Goal: Task Accomplishment & Management: Use online tool/utility

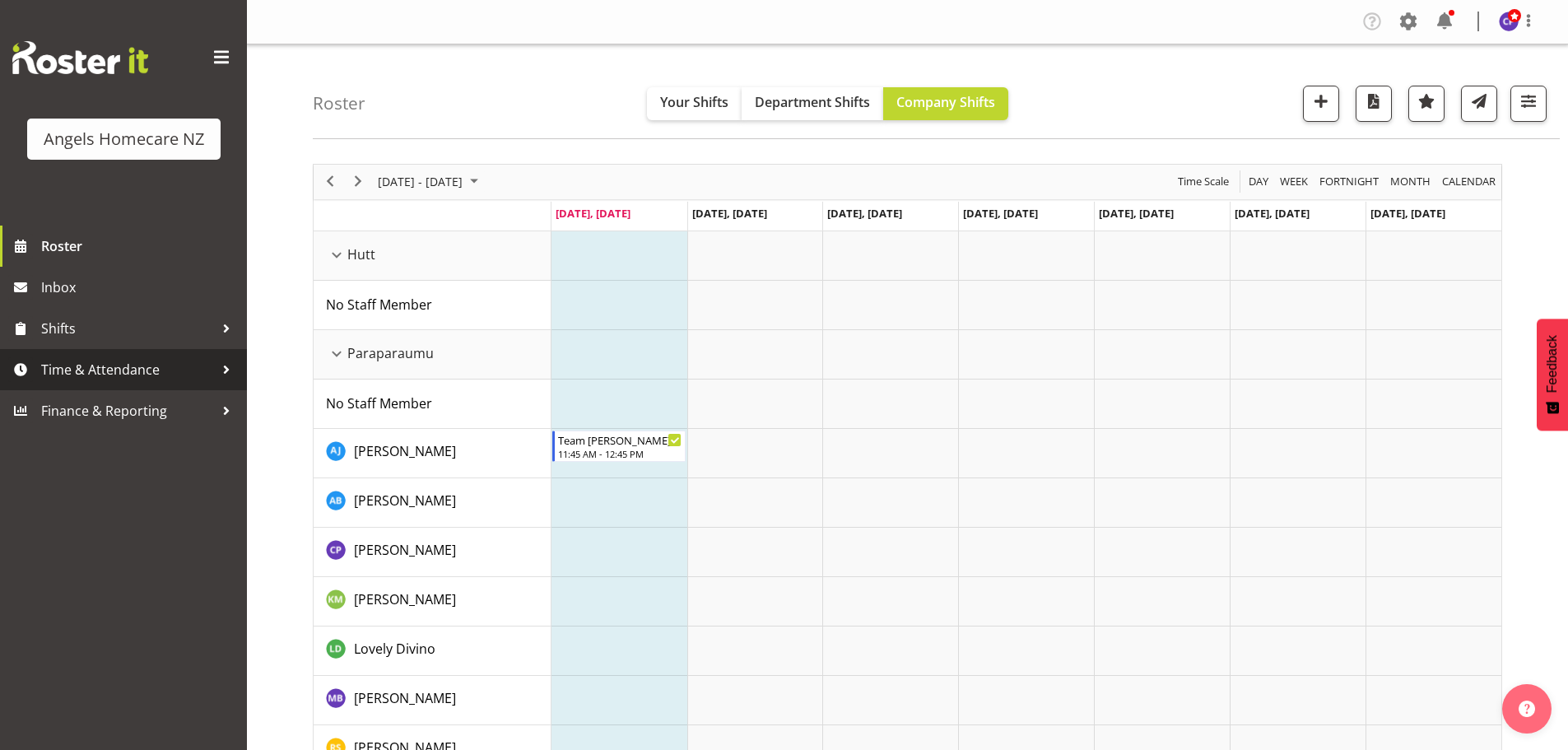
click at [132, 366] on span "Time & Attendance" at bounding box center [128, 370] width 173 height 25
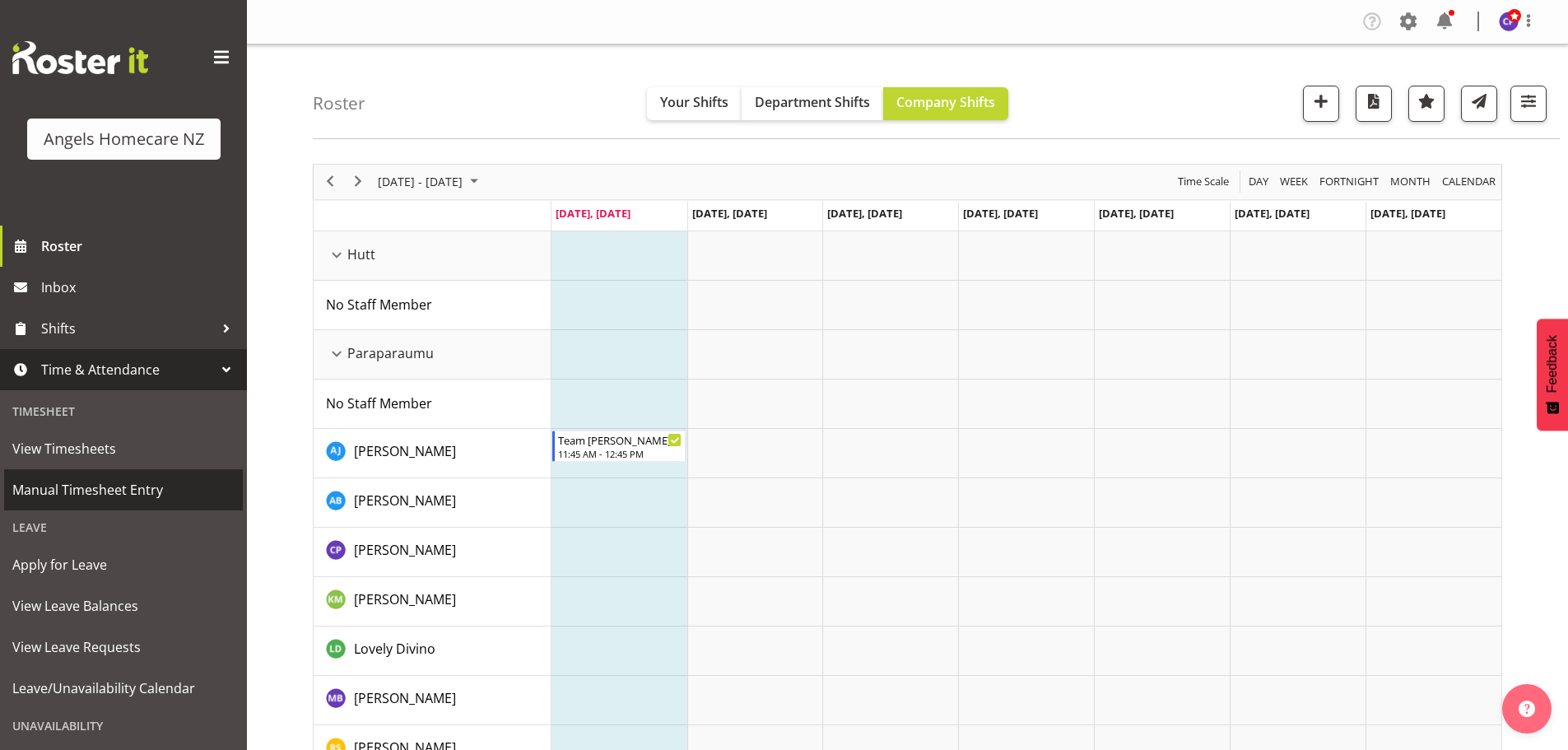
click at [92, 484] on span "Manual Timesheet Entry" at bounding box center [123, 489] width 223 height 25
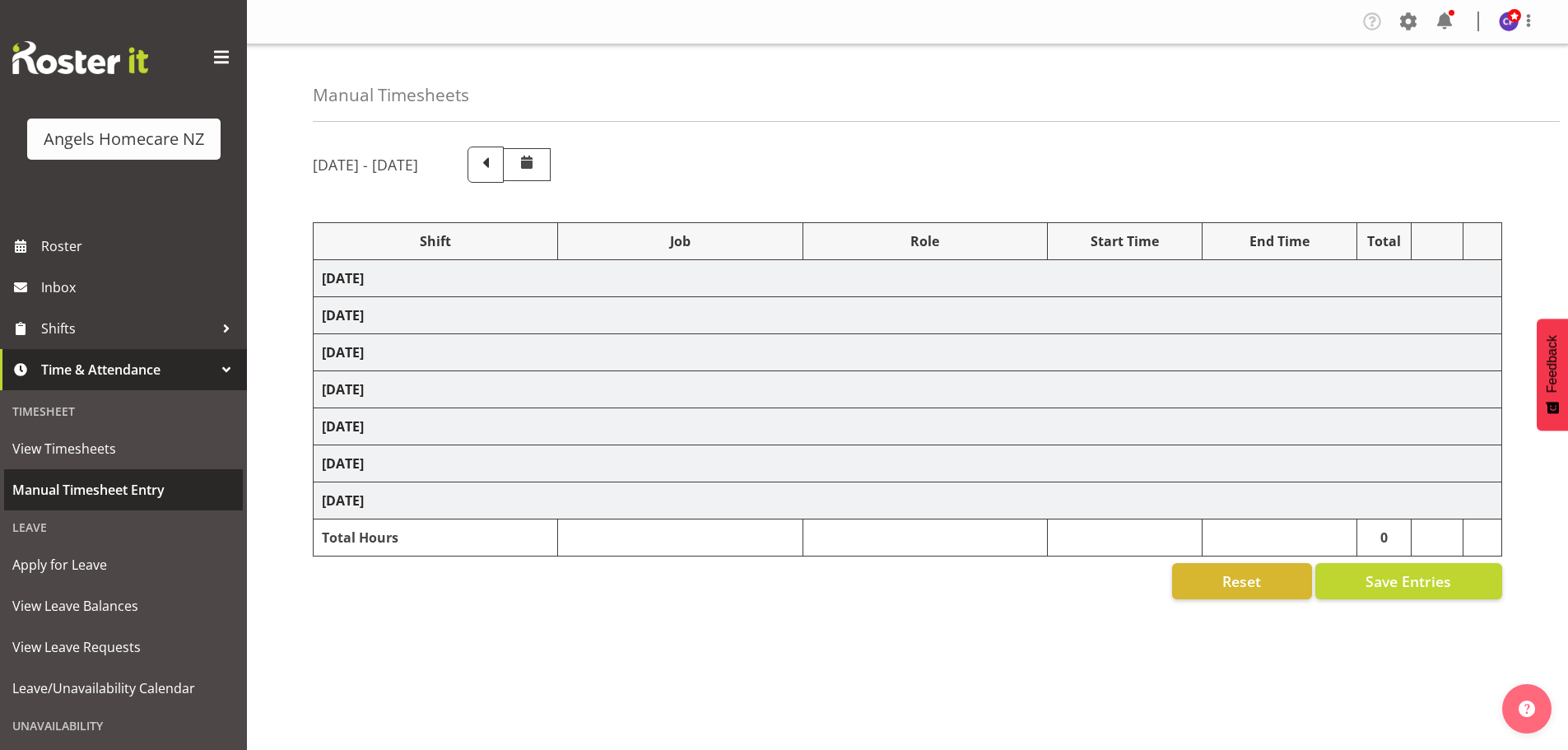
select select "82553"
select select "10686"
select select "82272"
select select "10686"
select select "82566"
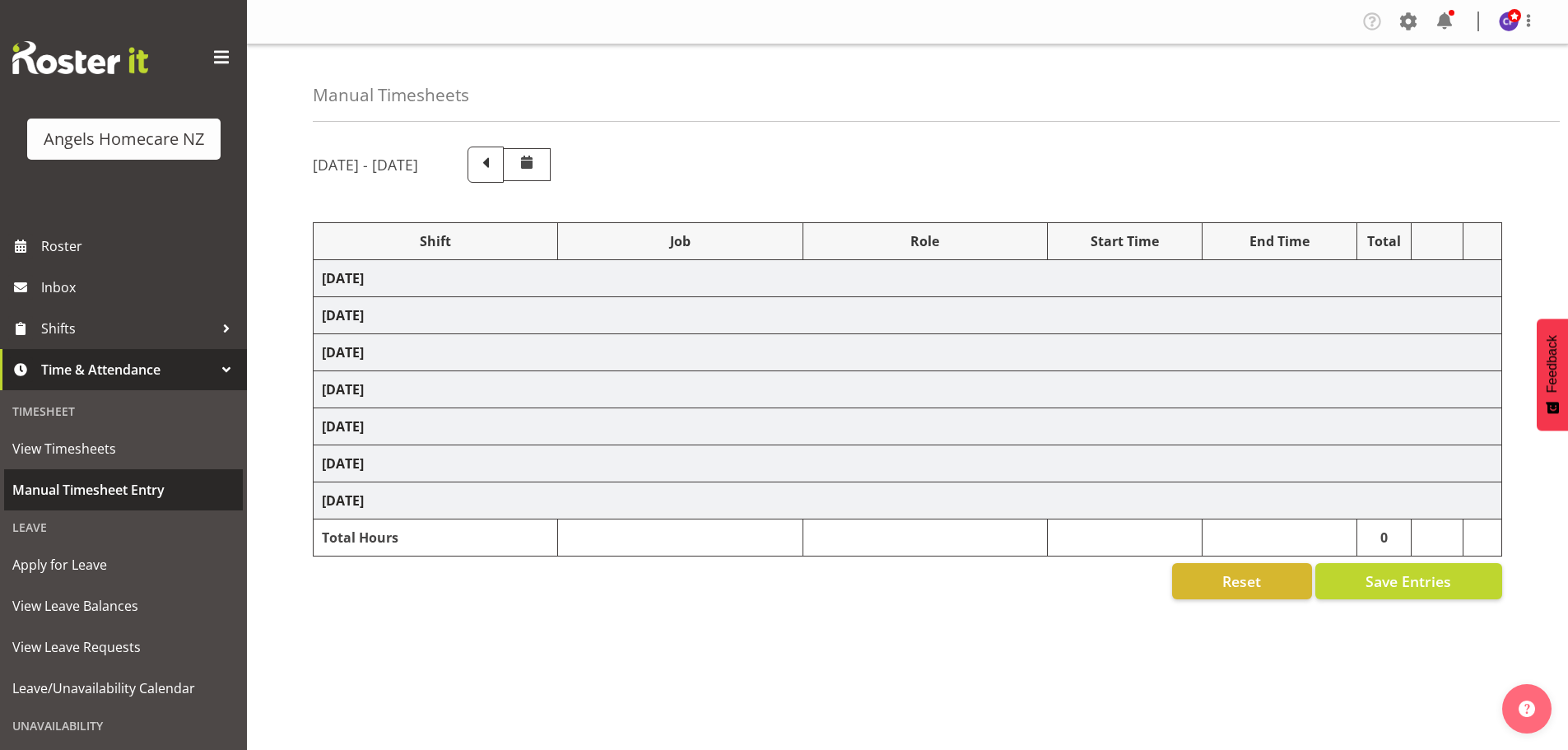
select select "10686"
select select "82566"
select select "10686"
select select "82571"
select select "10686"
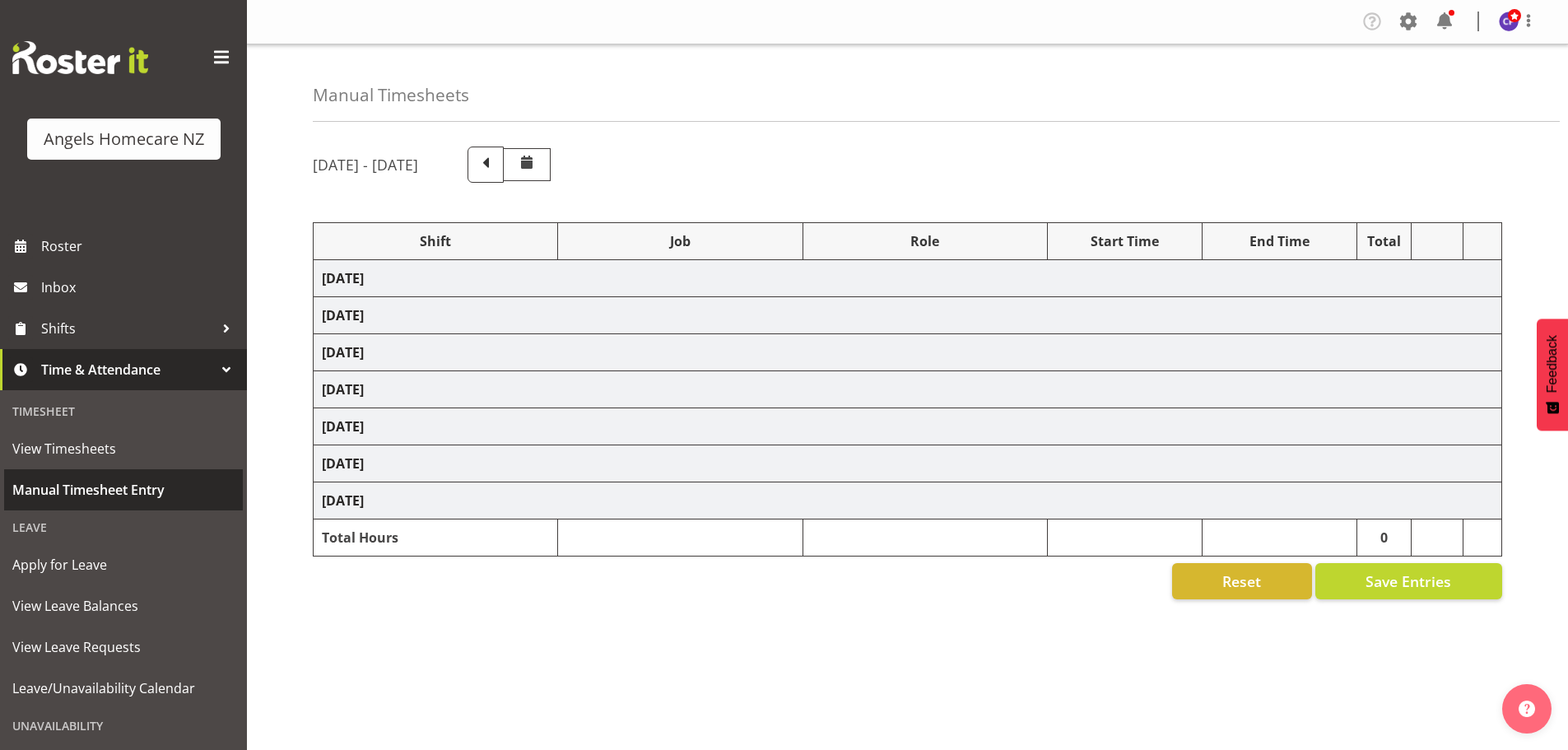
select select "82566"
select select "10686"
select select "82571"
select select "10686"
select select "82399"
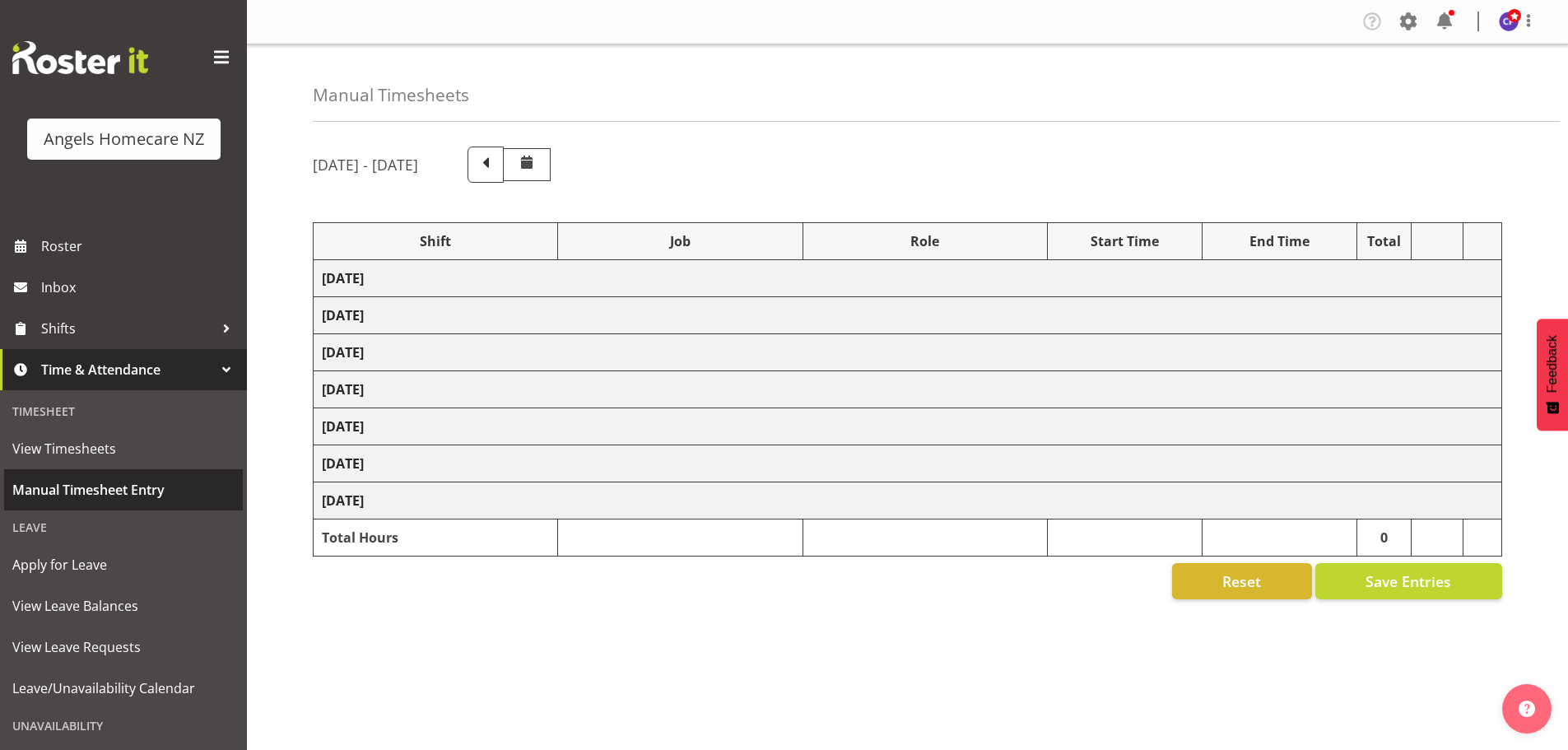
select select "10686"
select select "82566"
select select "10686"
select select "82571"
select select "10686"
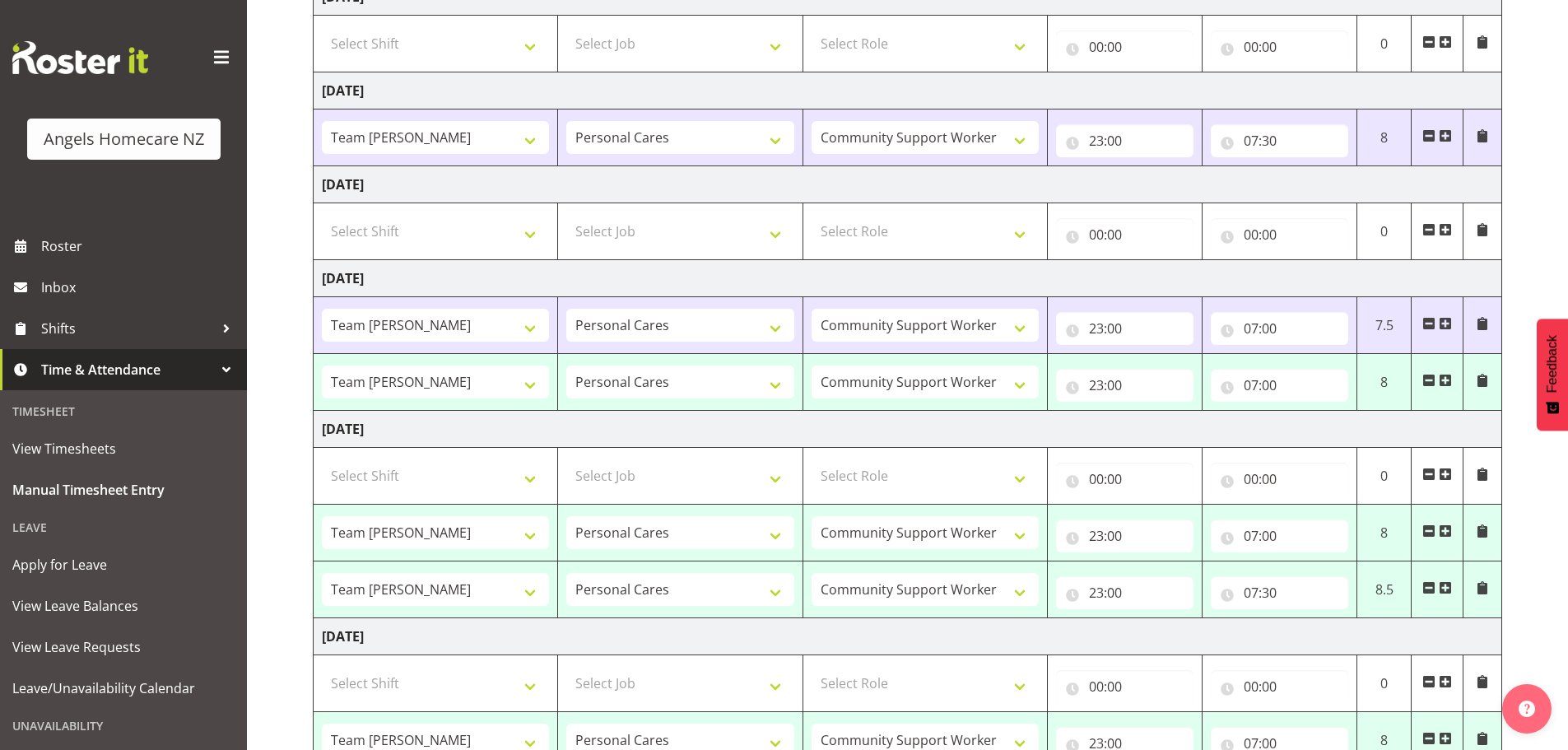
scroll to position [296, 0]
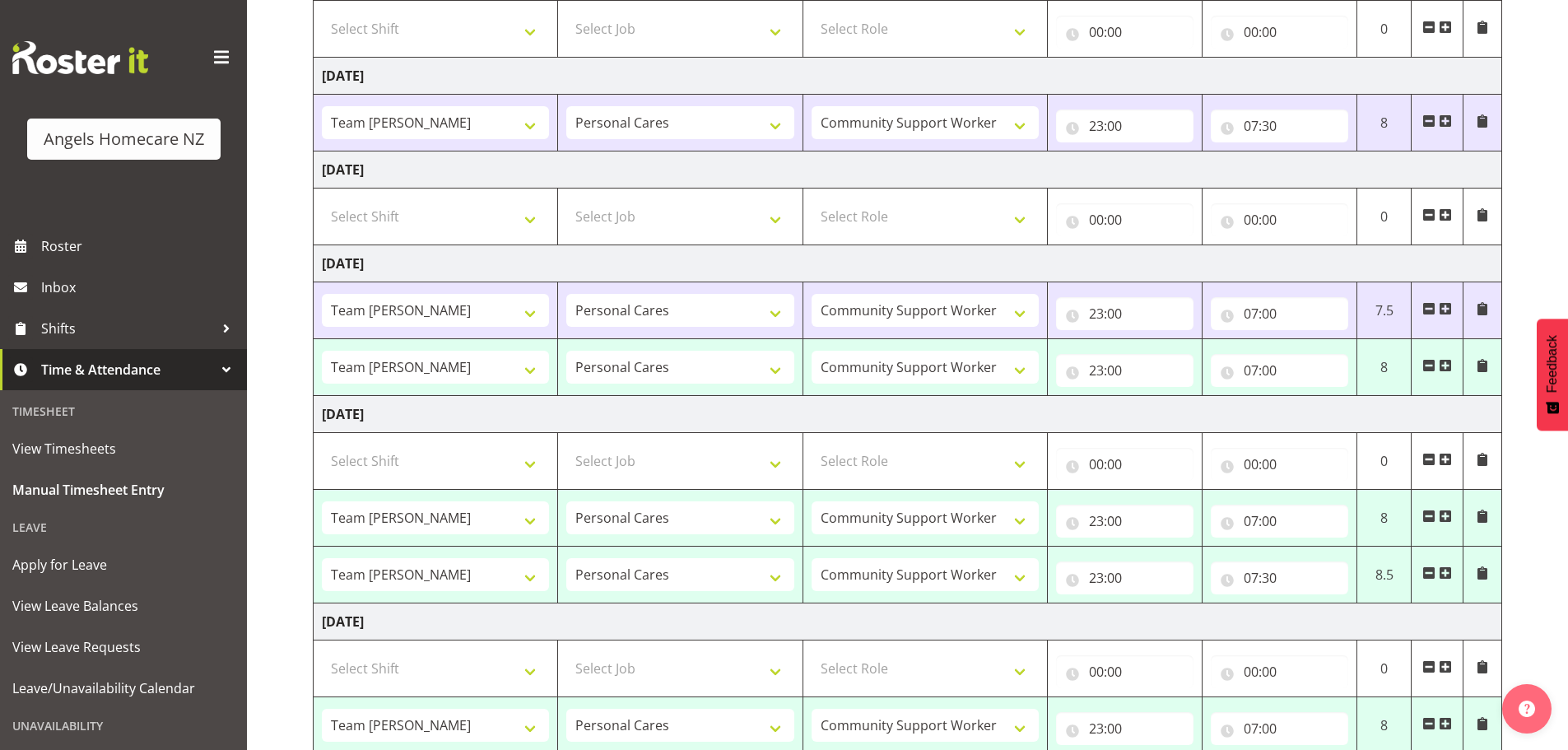
click at [1445, 365] on span at bounding box center [1444, 365] width 13 height 13
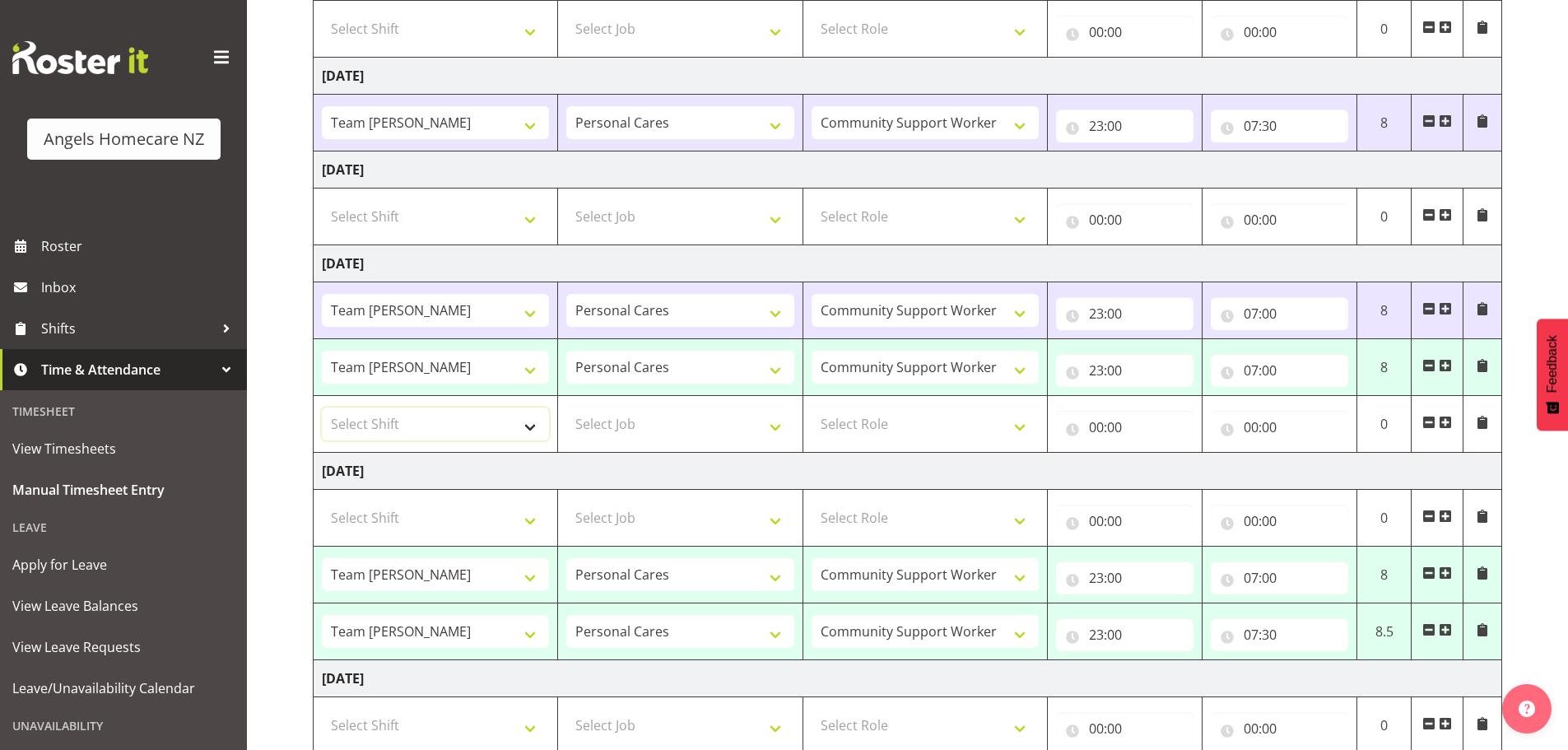
click at [527, 421] on select "Select Shift Team Anke Team Carolyn Team Celia Team Celia Team Celia Team Celia…" at bounding box center [436, 423] width 227 height 33
select select "82513"
click at [322, 407] on select "Select Shift Team Anke Team Carolyn Team Celia Team Celia Team Celia Team Celia…" at bounding box center [436, 423] width 227 height 33
click at [777, 423] on select "Select Job Home Management Personal Cares" at bounding box center [680, 423] width 227 height 33
select select "10696"
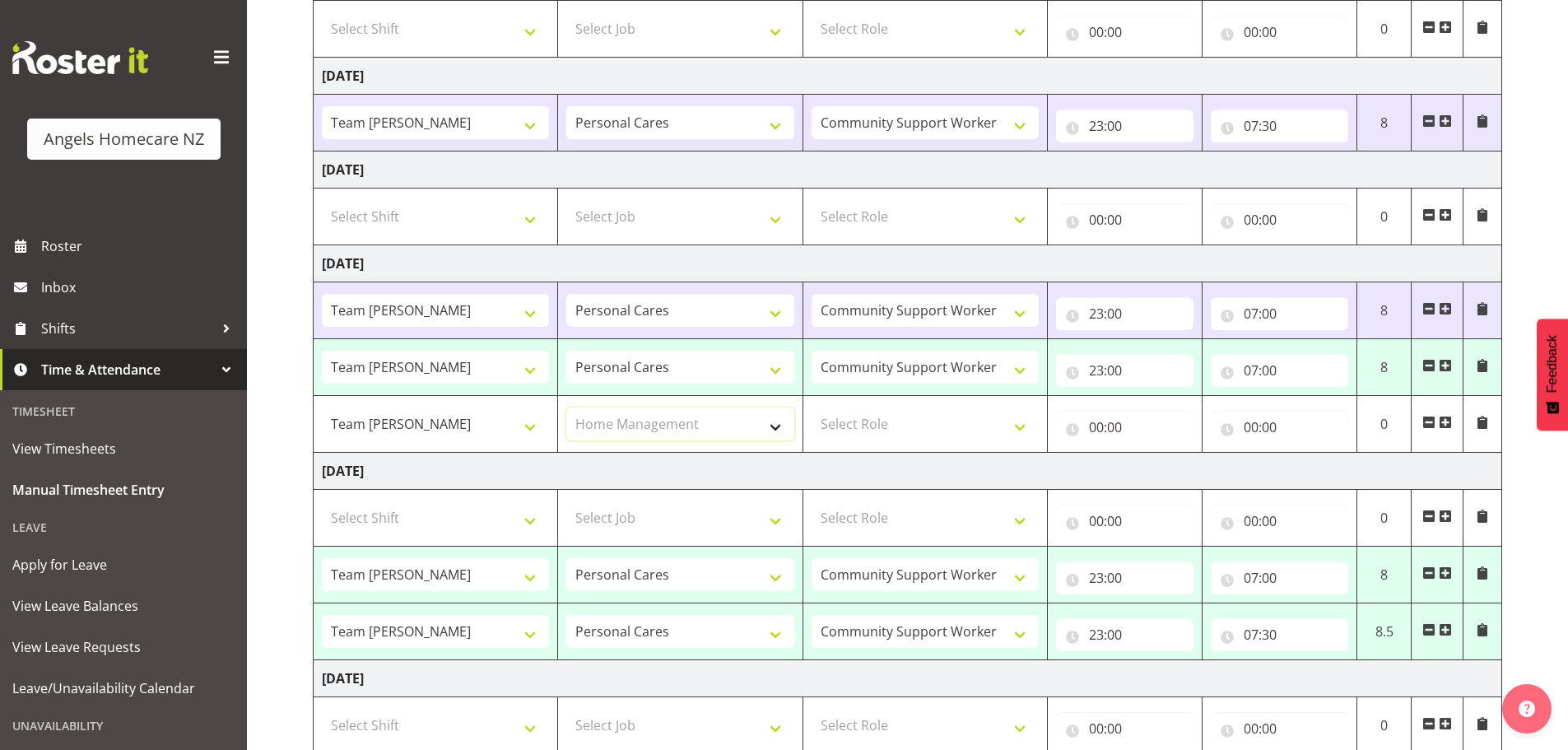
click at [566, 407] on select "Select Job Home Management Personal Cares" at bounding box center [680, 423] width 227 height 33
click at [1013, 420] on select "Select Role Community Support Worker Manager" at bounding box center [925, 423] width 227 height 33
select select "1572"
click at [811, 407] on select "Select Role Community Support Worker Manager" at bounding box center [925, 423] width 227 height 33
click at [1113, 423] on input "00:00" at bounding box center [1124, 427] width 138 height 33
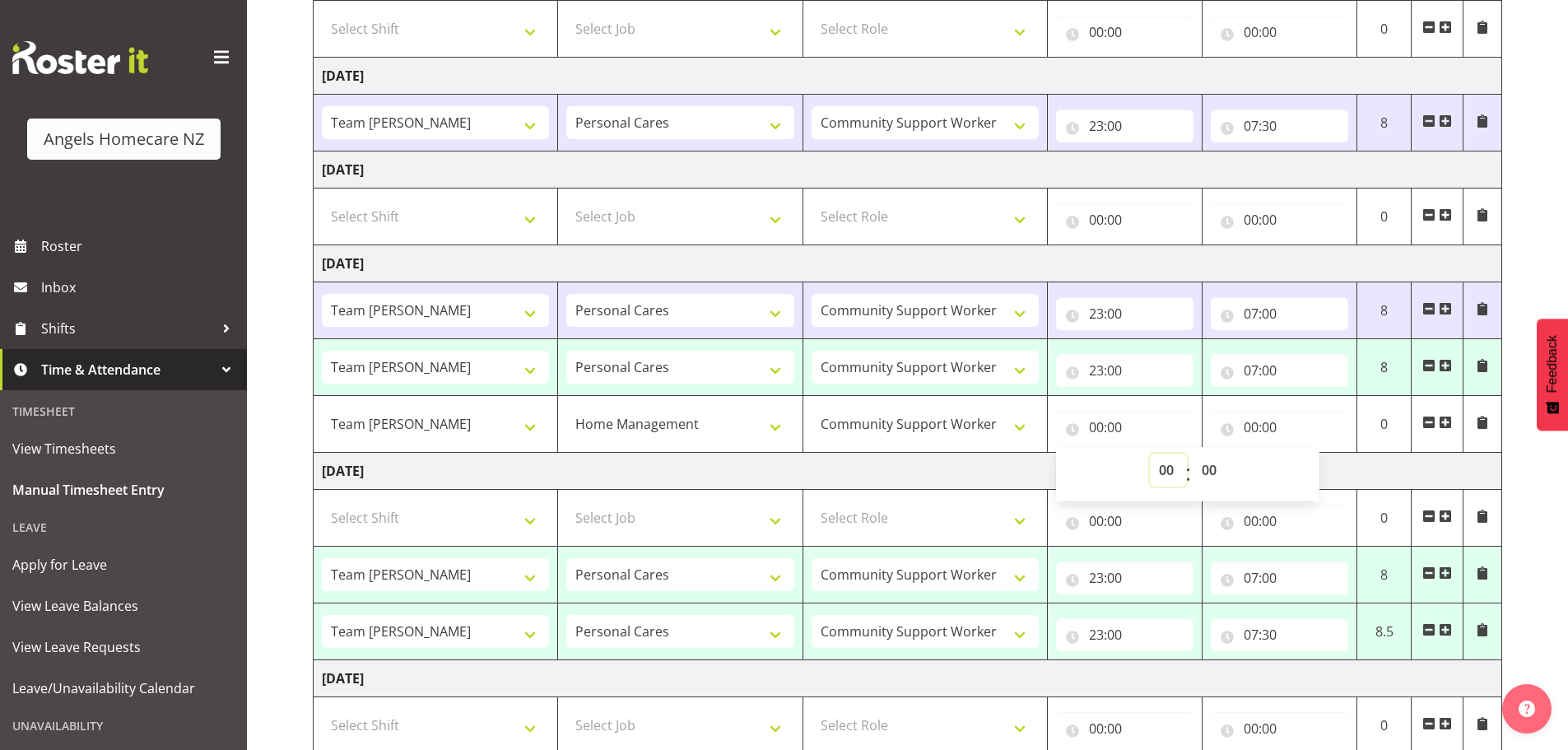
click at [1171, 467] on select "00 01 02 03 04 05 06 07 08 09 10 11 12 13 14 15 16 17 18 19 20 21 22 23" at bounding box center [1168, 470] width 37 height 33
select select "11"
type input "11:00"
click at [1204, 464] on select "00 01 02 03 04 05 06 07 08 09 10 11 12 13 14 15 16 17 18 19 20 21 22 23 24 25 2…" at bounding box center [1210, 470] width 37 height 33
select select "45"
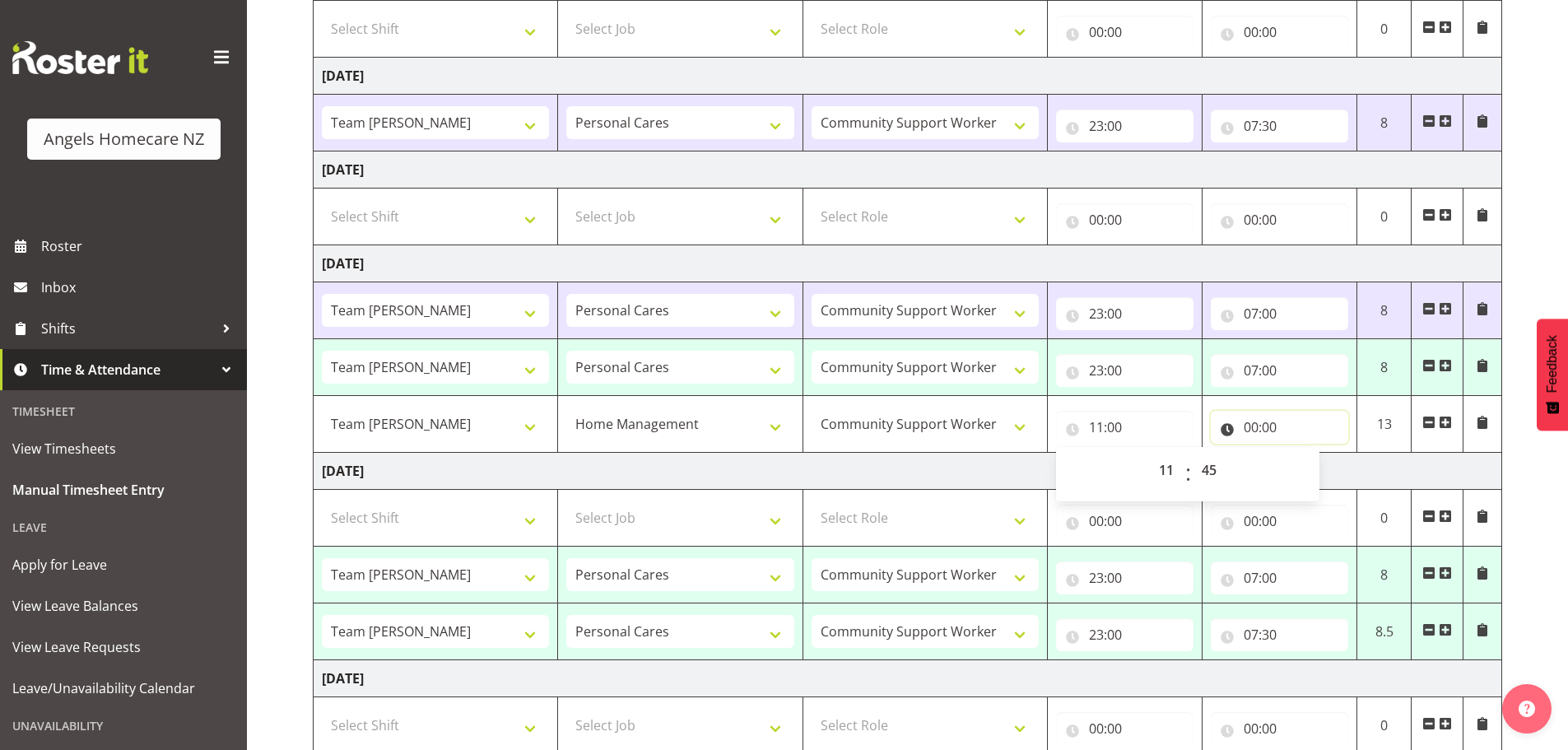
type input "11:45"
click at [1262, 421] on input "00:00" at bounding box center [1279, 427] width 138 height 33
click at [1323, 465] on select "00 01 02 03 04 05 06 07 08 09 10 11 12 13 14 15 16 17 18 19 20 21 22 23" at bounding box center [1323, 470] width 37 height 33
select select "12"
type input "12:00"
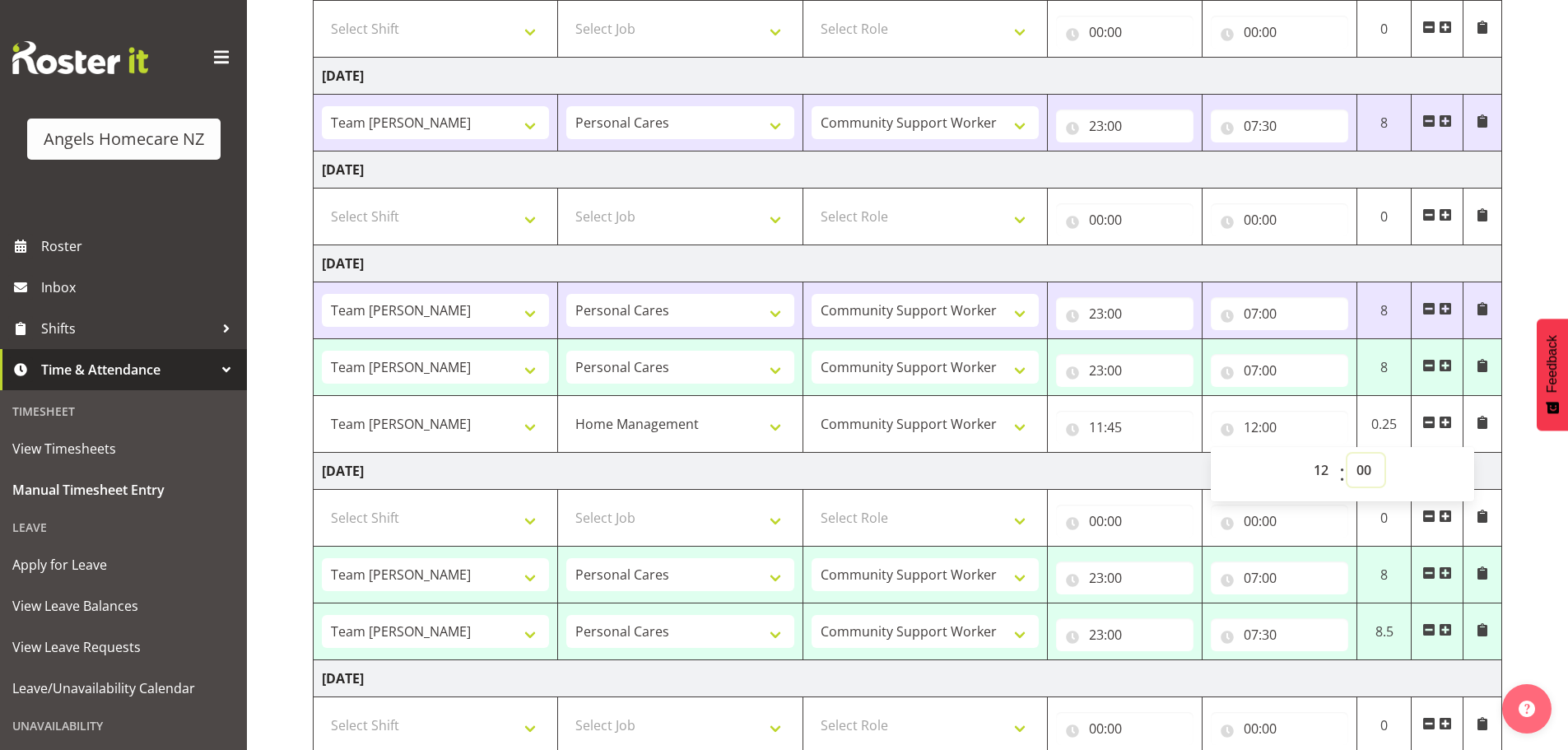
click at [1358, 461] on select "00 01 02 03 04 05 06 07 08 09 10 11 12 13 14 15 16 17 18 19 20 21 22 23 24 25 2…" at bounding box center [1365, 470] width 37 height 33
select select "45"
type input "12:45"
click at [1560, 468] on div "September 19th - September 25th 2025 Shift Job Role Start Time End Time Total F…" at bounding box center [940, 502] width 1255 height 1329
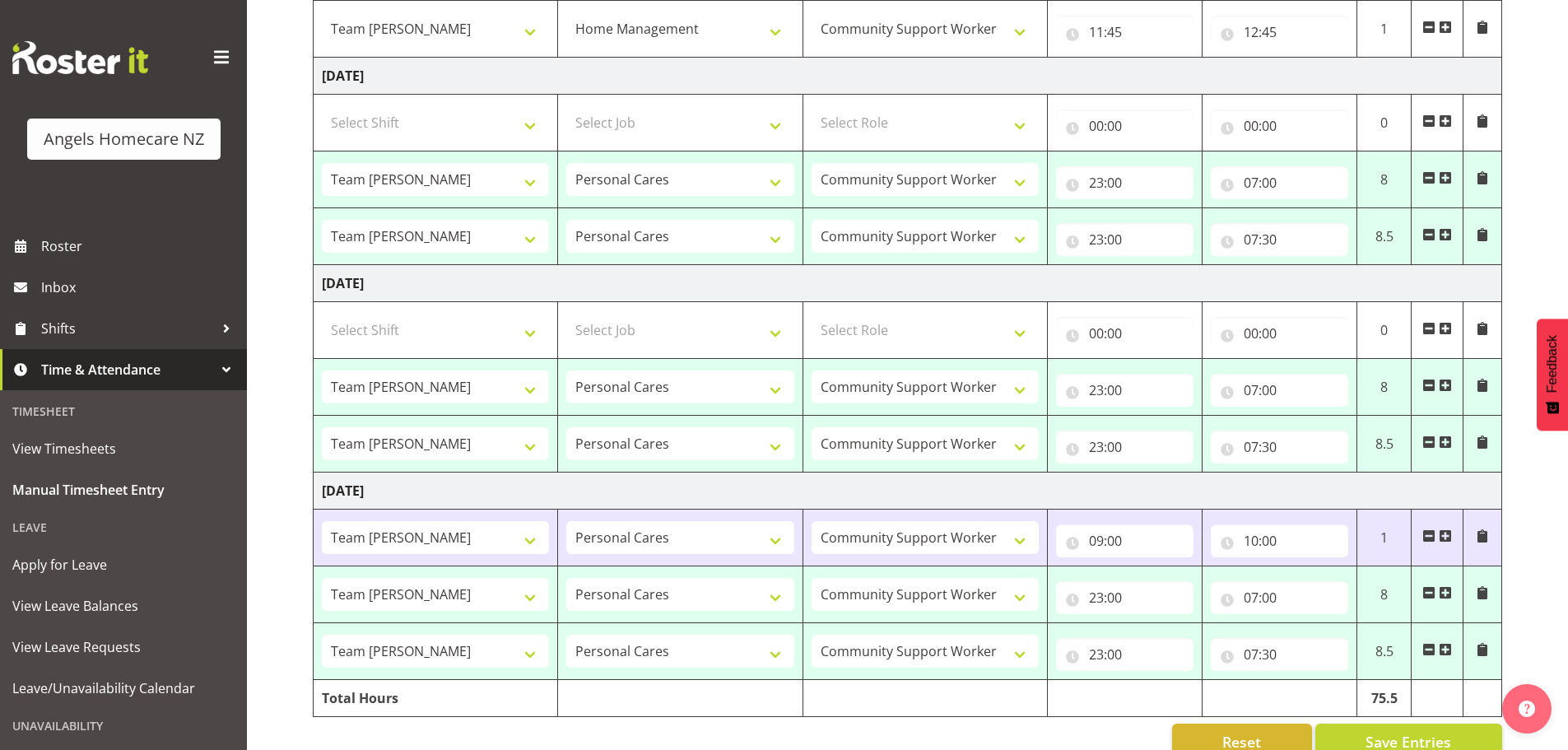
scroll to position [726, 0]
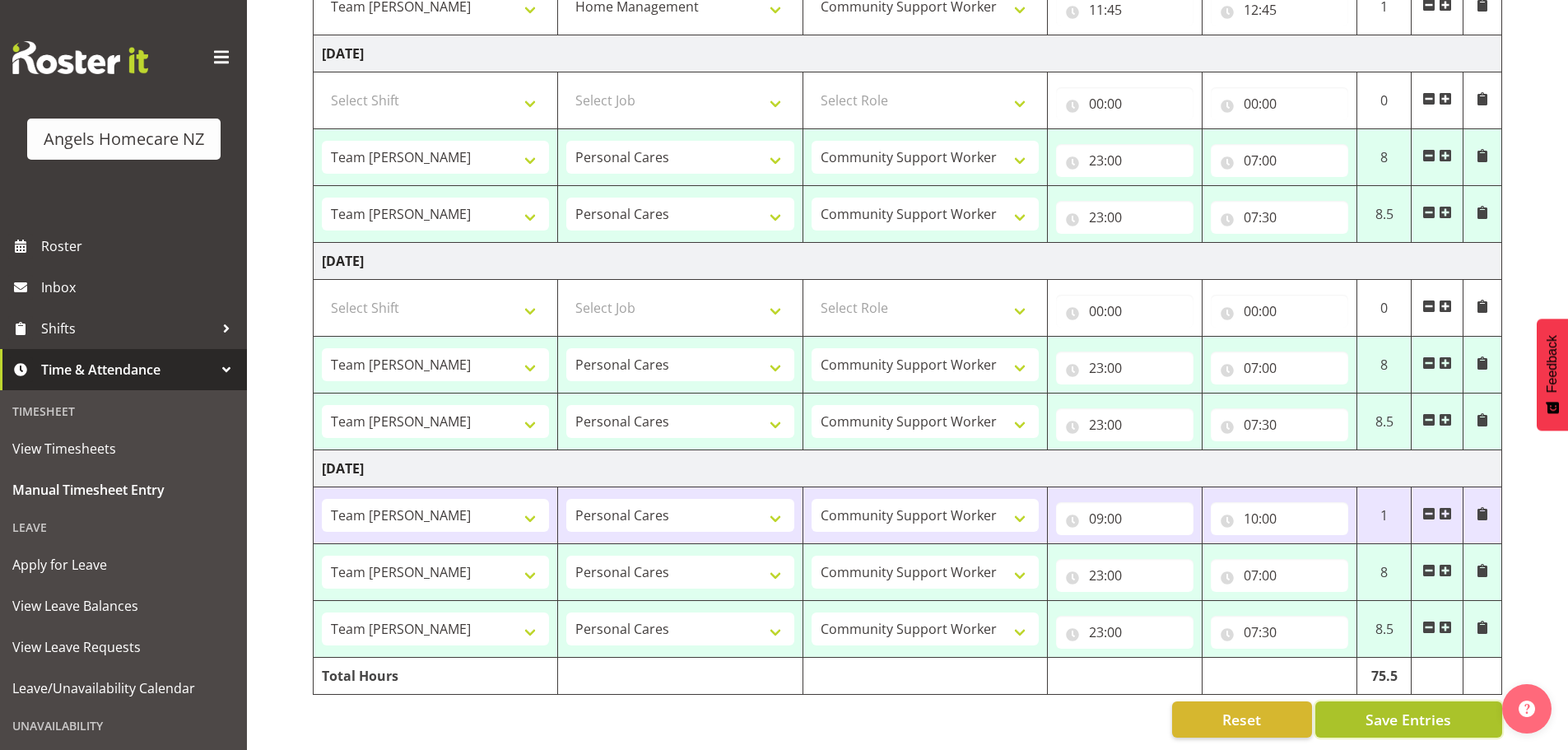
click at [1385, 708] on span "Save Entries" at bounding box center [1408, 719] width 86 height 22
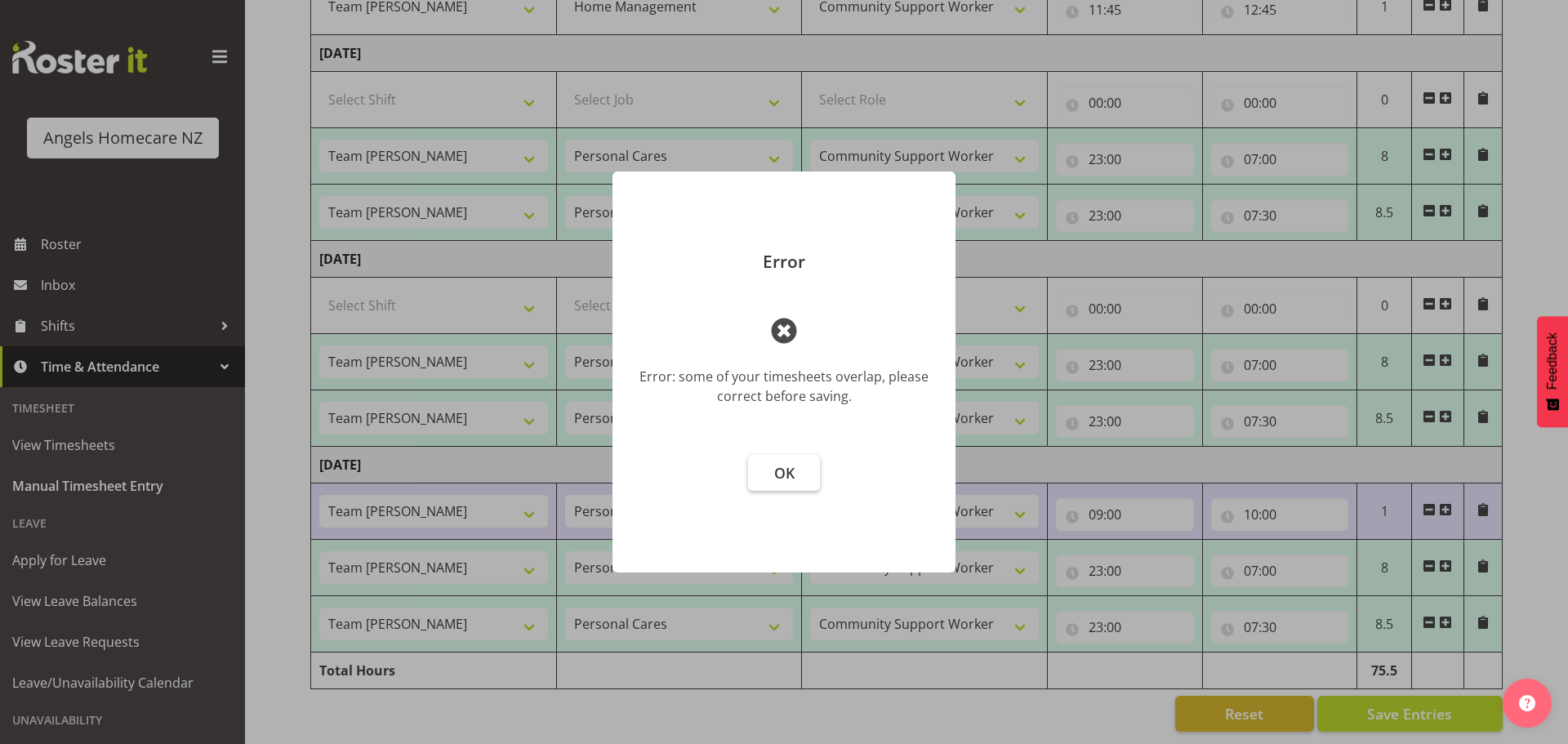
click at [780, 466] on span "OK" at bounding box center [784, 473] width 21 height 20
